Goal: Go to known website: Access a specific website the user already knows

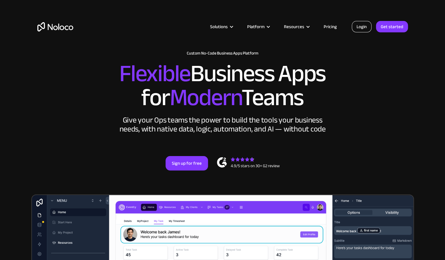
click at [364, 24] on link "Login" at bounding box center [362, 26] width 20 height 11
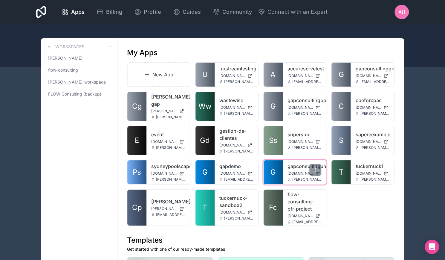
click at [292, 163] on link "gapconsultingpm" at bounding box center [305, 165] width 34 height 7
